Goal: Navigation & Orientation: Find specific page/section

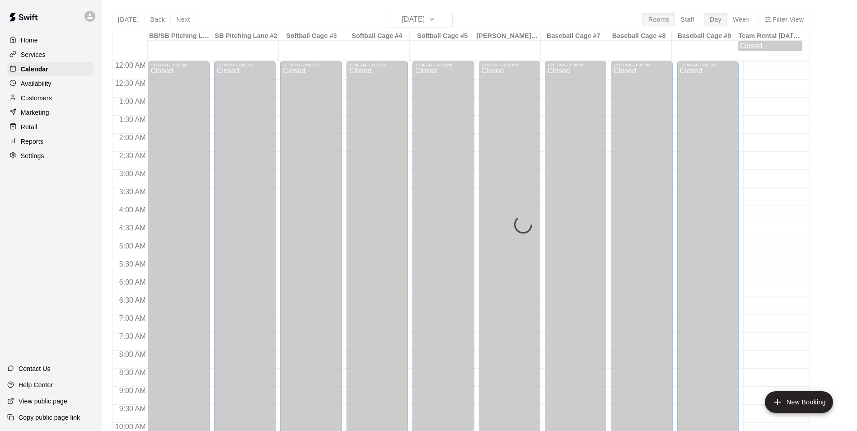
scroll to position [459, 0]
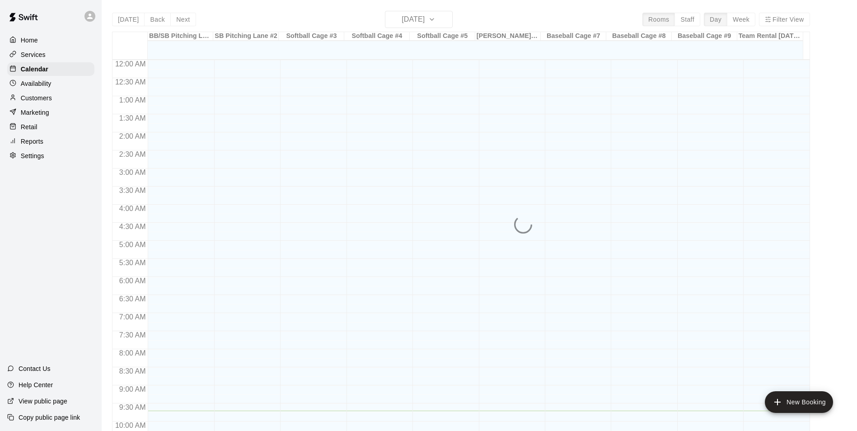
scroll to position [350, 0]
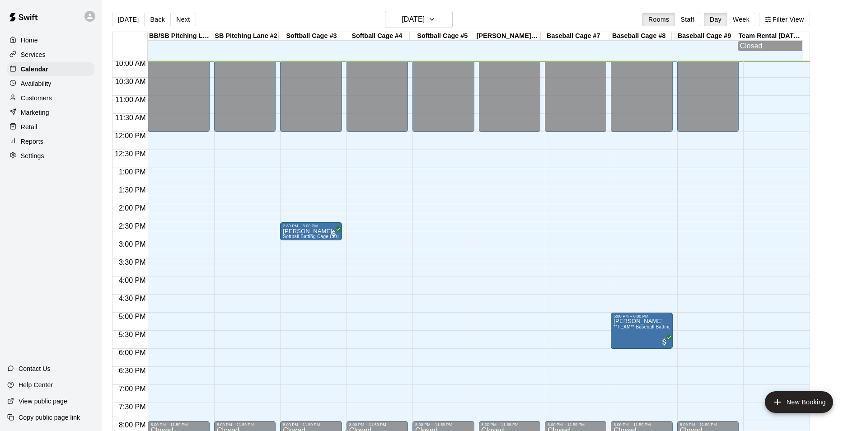
scroll to position [408, 0]
